Goal: Entertainment & Leisure: Browse casually

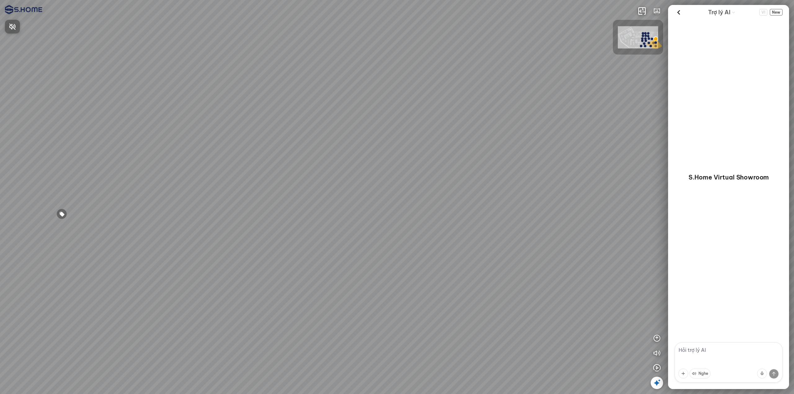
click at [594, 342] on div at bounding box center [397, 197] width 794 height 394
click at [659, 369] on icon "button" at bounding box center [656, 367] width 7 height 7
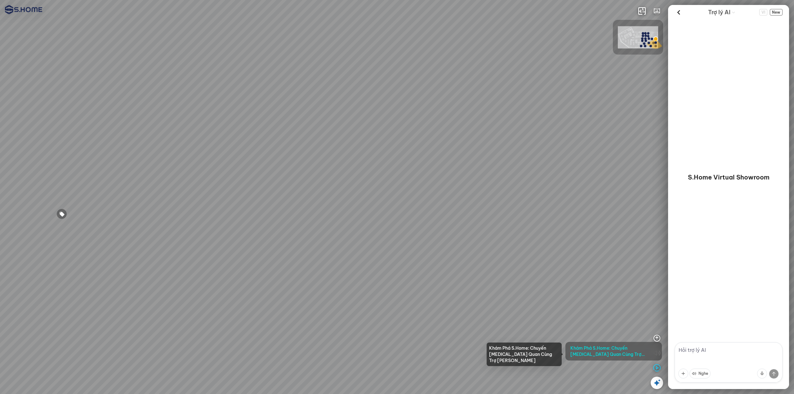
click at [616, 348] on span "Khám Phá S.Home: Chuyến [MEDICAL_DATA] Quan Cùng Trợ [PERSON_NAME]" at bounding box center [613, 351] width 87 height 12
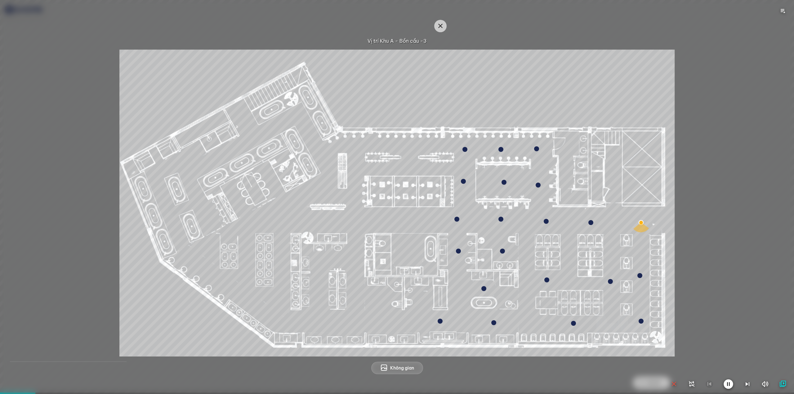
click at [728, 385] on icon "button" at bounding box center [729, 384] width 10 height 10
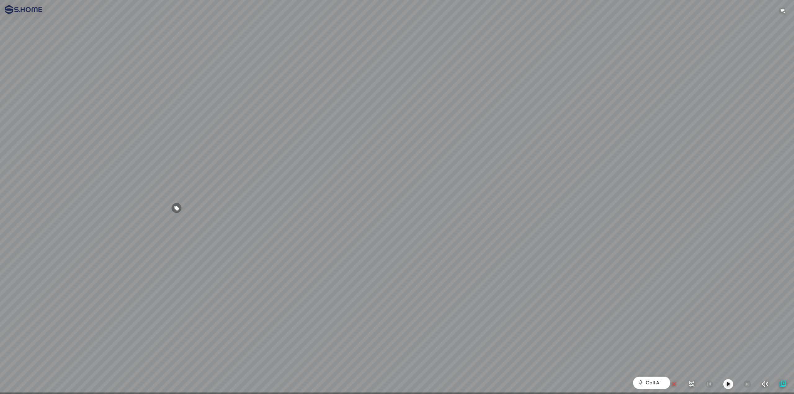
click at [727, 385] on icon "button" at bounding box center [727, 384] width 7 height 7
click at [4, 393] on div at bounding box center [397, 197] width 794 height 394
click at [723, 366] on div "Sử dụng thanh audio control để điều khiển AGT" at bounding box center [728, 366] width 72 height 17
click at [728, 384] on icon "button" at bounding box center [729, 384] width 10 height 10
click at [784, 381] on icon "button" at bounding box center [782, 384] width 7 height 7
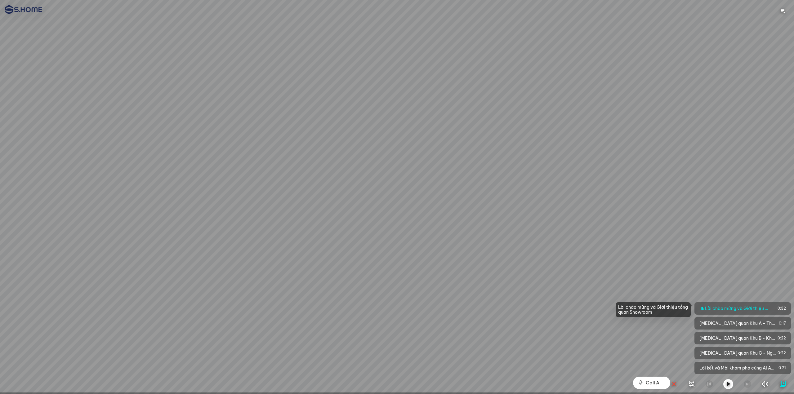
click at [744, 308] on span "Lời chào mừng và Giới thiệu tổng quan Showroom" at bounding box center [737, 308] width 64 height 6
click at [675, 383] on icon "button" at bounding box center [673, 384] width 7 height 7
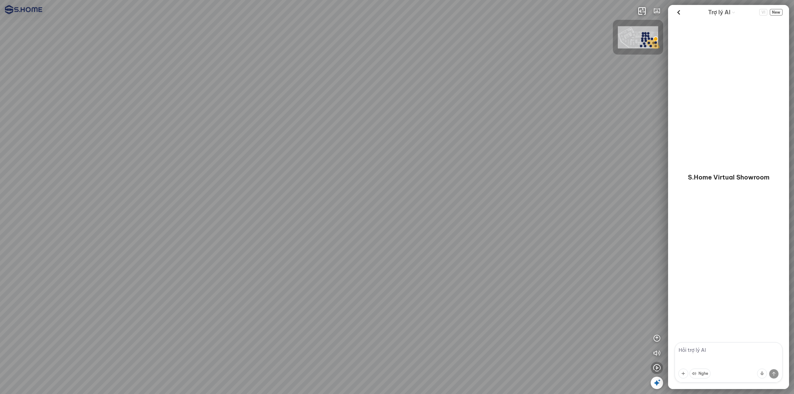
click at [657, 364] on button "button" at bounding box center [657, 368] width 12 height 12
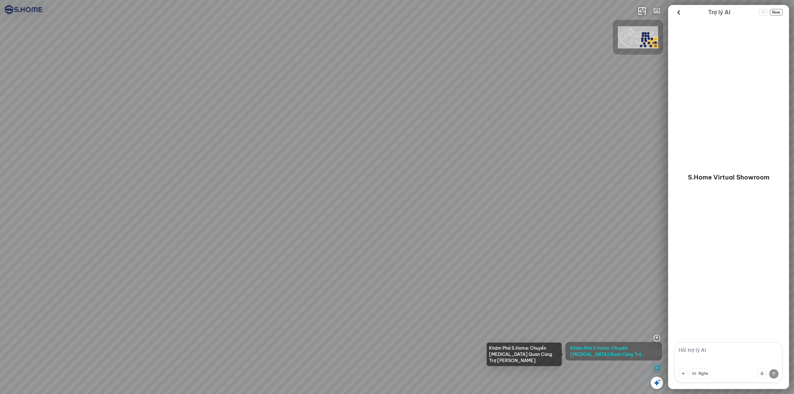
click at [619, 356] on span "Khám Phá S.Home: Chuyến [MEDICAL_DATA] Quan Cùng Trợ [PERSON_NAME]" at bounding box center [613, 351] width 87 height 12
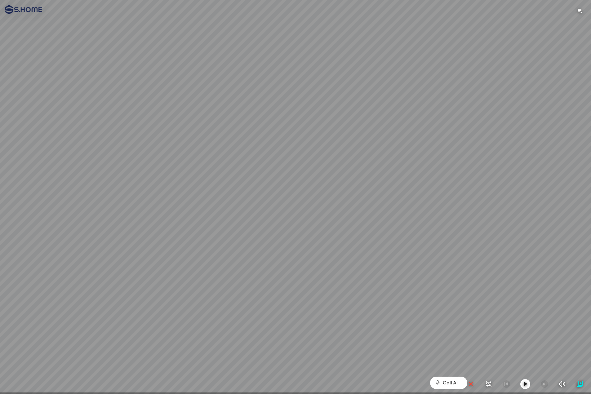
click at [471, 384] on icon "button" at bounding box center [470, 384] width 7 height 7
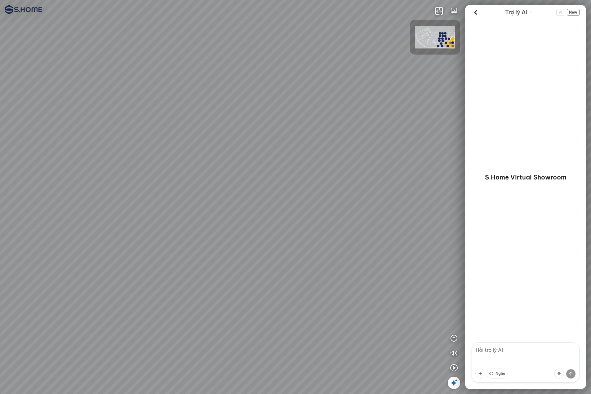
click at [438, 33] on img at bounding box center [435, 37] width 40 height 22
